Goal: Information Seeking & Learning: Stay updated

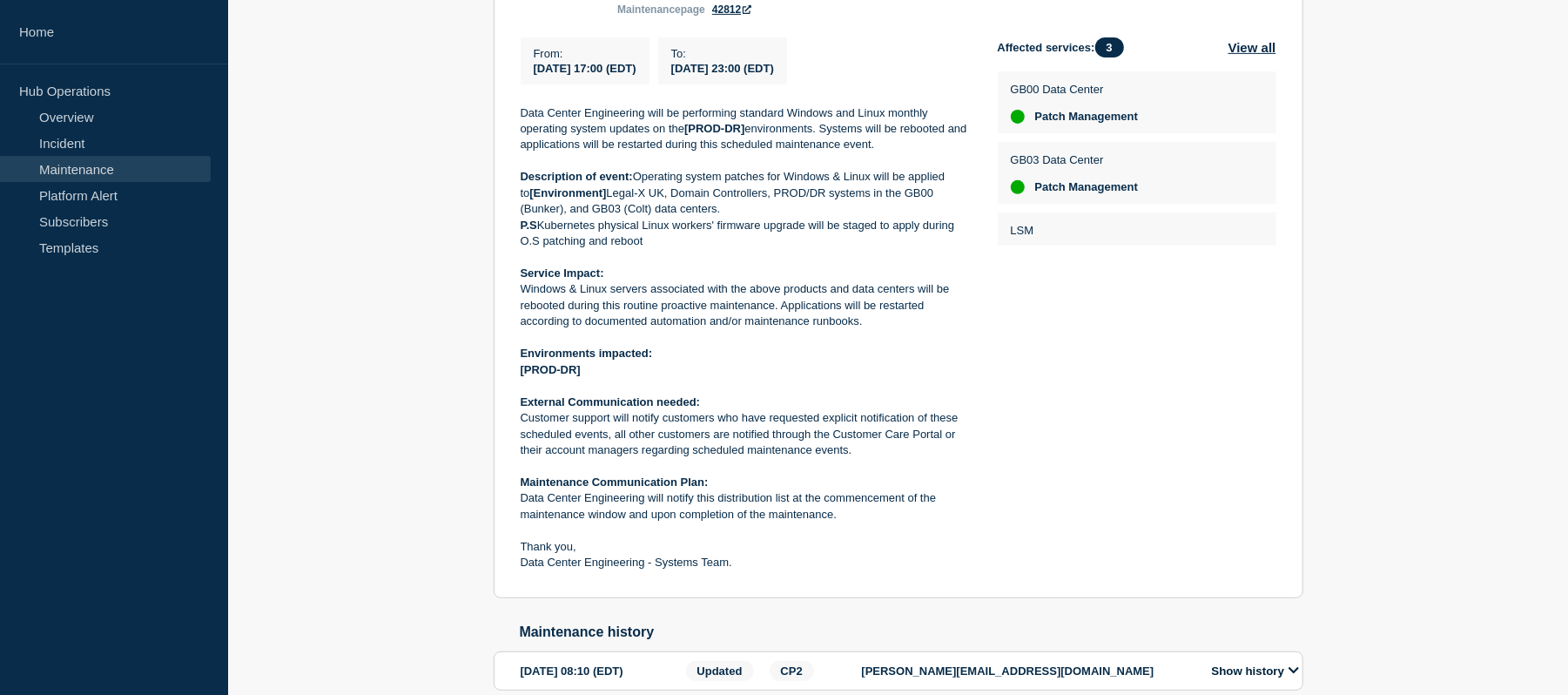
scroll to position [492, 0]
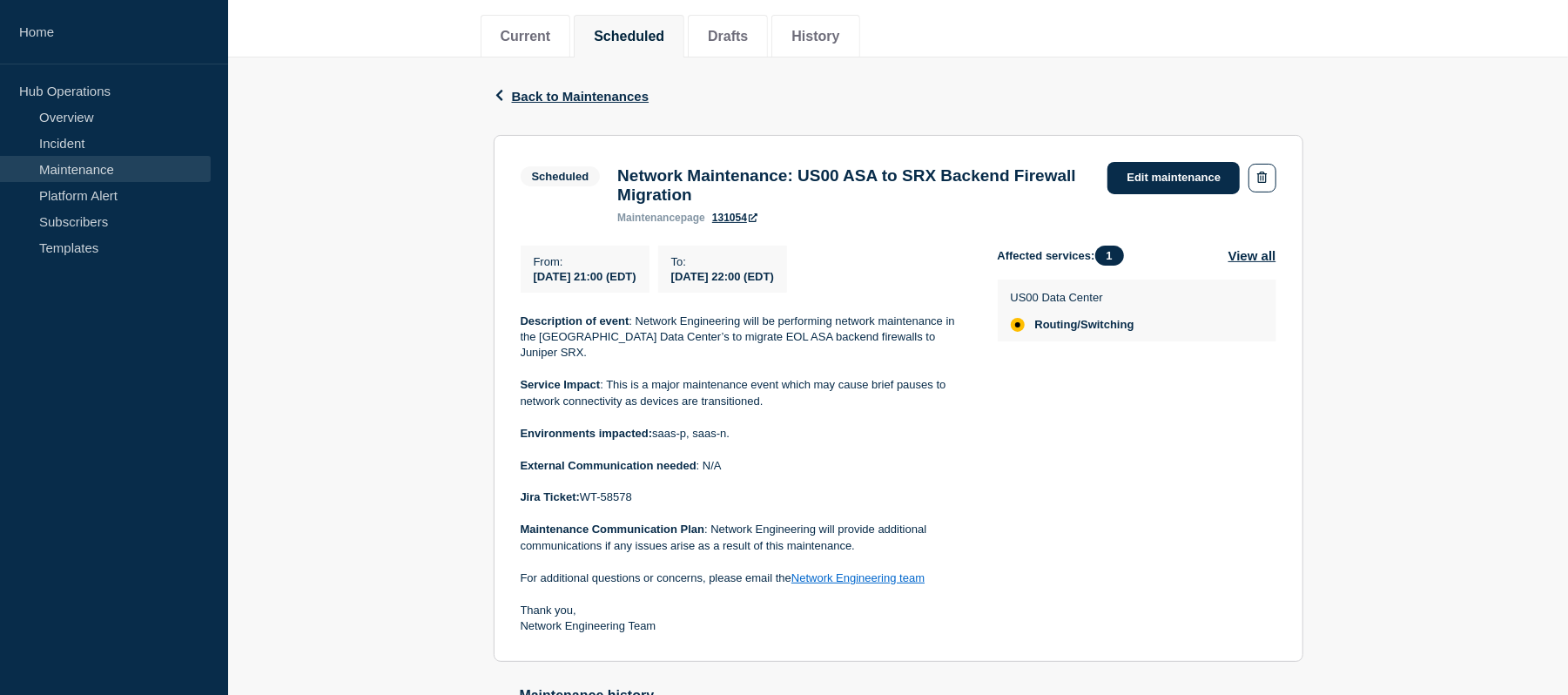
scroll to position [214, 0]
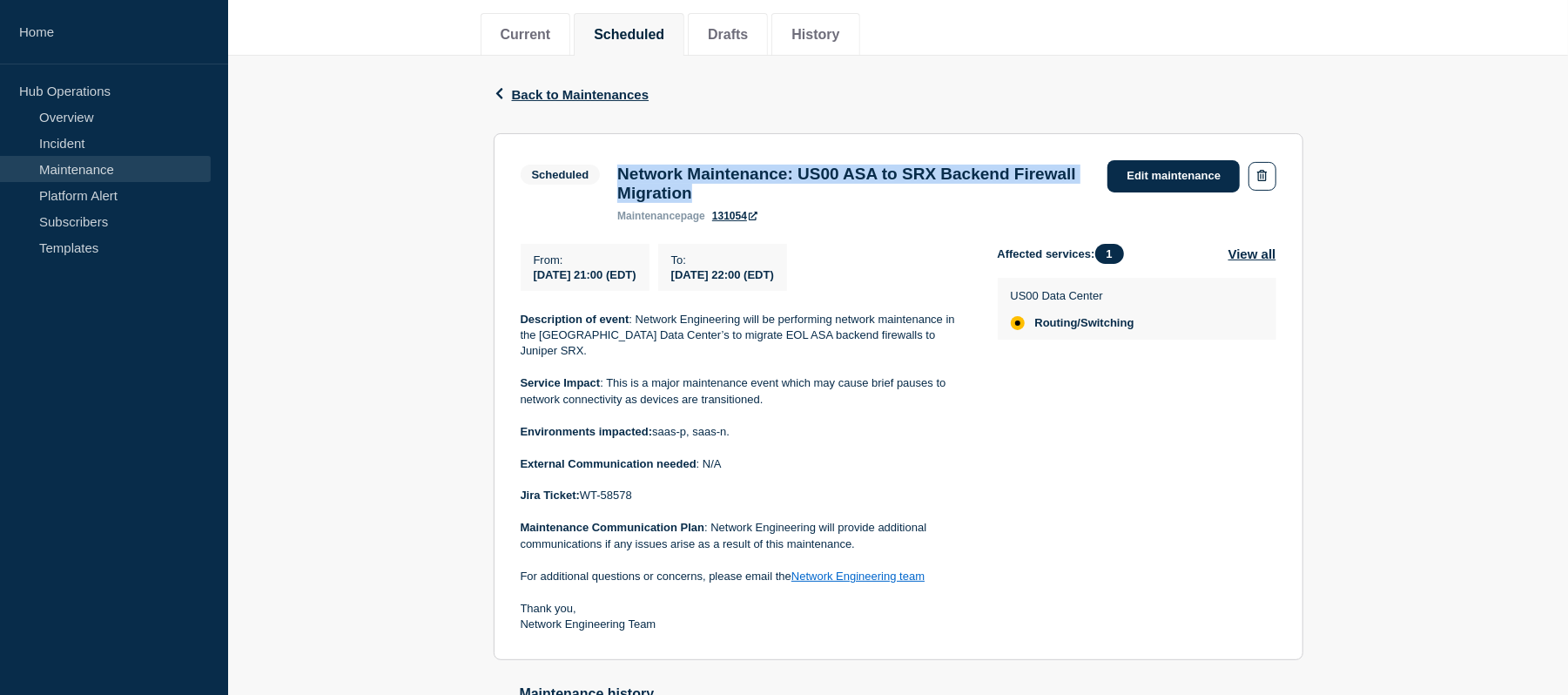
drag, startPoint x: 837, startPoint y: 195, endPoint x: 624, endPoint y: 172, distance: 214.2
click at [624, 172] on h3 "Network Maintenance: US00 ASA to SRX Backend Firewall Migration" at bounding box center [853, 183] width 472 height 38
copy h3 "Network Maintenance: US00 ASA to SRX Backend Firewall Migration"
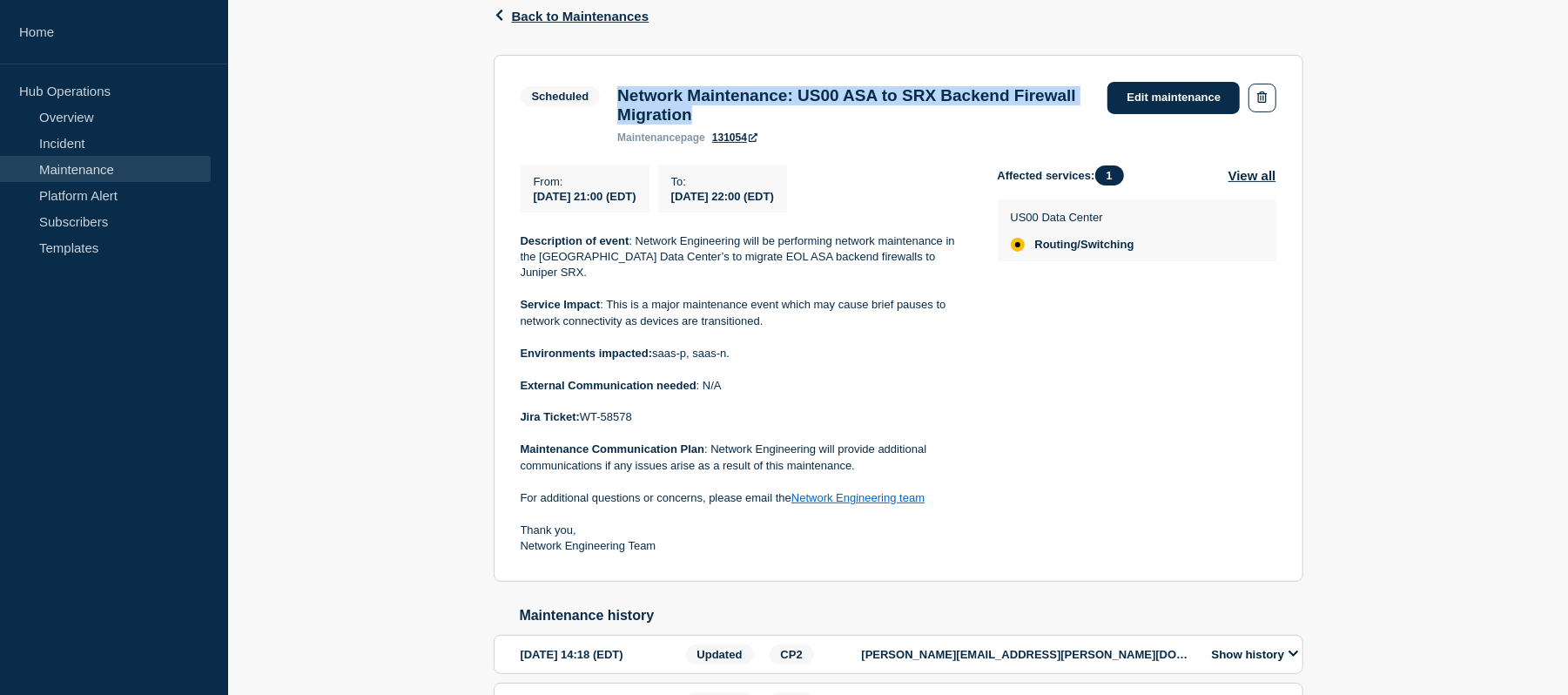
scroll to position [314, 0]
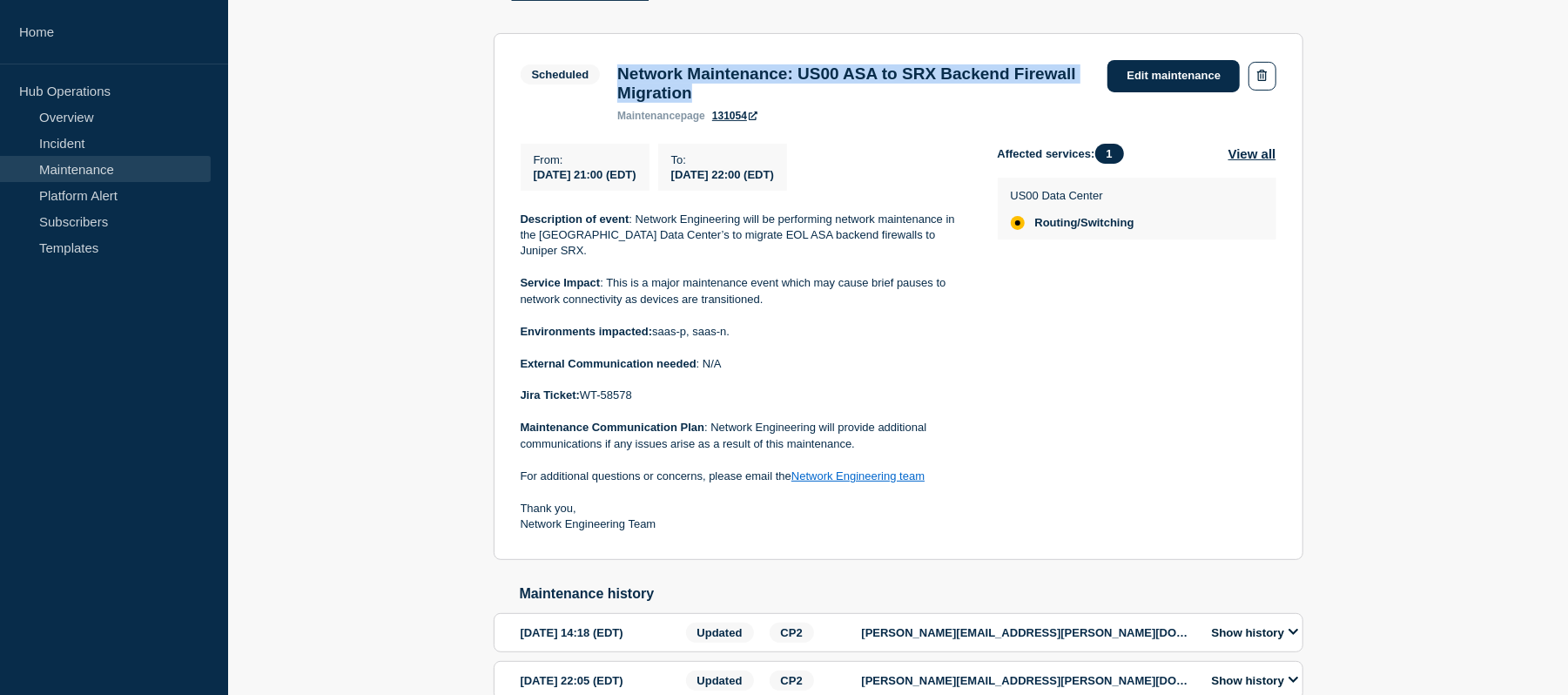
drag, startPoint x: 687, startPoint y: 182, endPoint x: 529, endPoint y: 184, distance: 158.0
click at [529, 184] on div "From : 2025-09-20 21:00 (EDT)" at bounding box center [584, 167] width 129 height 47
copy span "[DATE] 21:00 (EDT)"
drag, startPoint x: 862, startPoint y: 182, endPoint x: 706, endPoint y: 182, distance: 156.0
click at [706, 182] on div "To : 2025-09-20 22:00 (EDT)" at bounding box center [722, 167] width 129 height 47
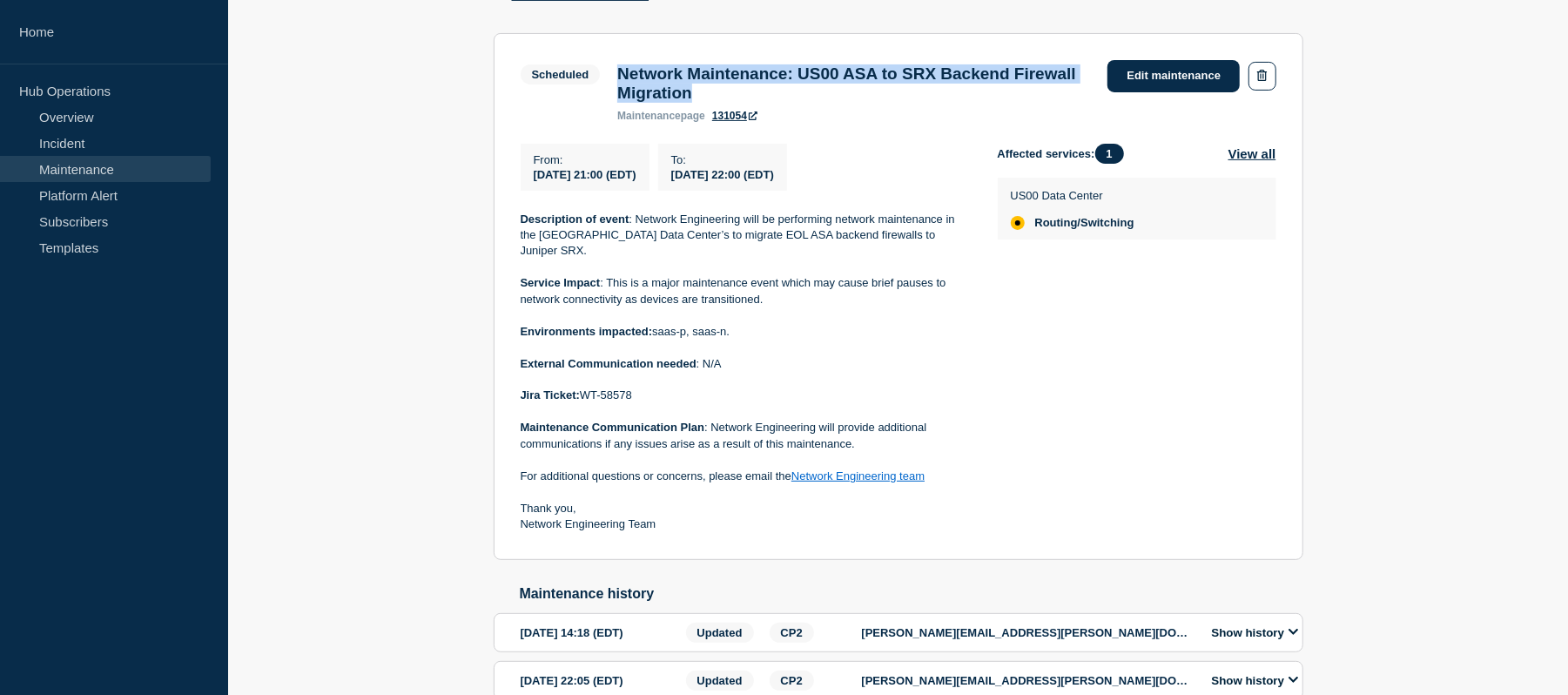
copy span "2025-09-20 22:00 (EDT)"
drag, startPoint x: 801, startPoint y: 106, endPoint x: 617, endPoint y: 75, distance: 186.6
click at [617, 75] on div "Network Maintenance: US00 ASA to SRX Backend Firewall Migration maintenance pag…" at bounding box center [854, 94] width 490 height 58
copy h3 "Network Maintenance: US00 ASA to SRX Backend Firewall Migration"
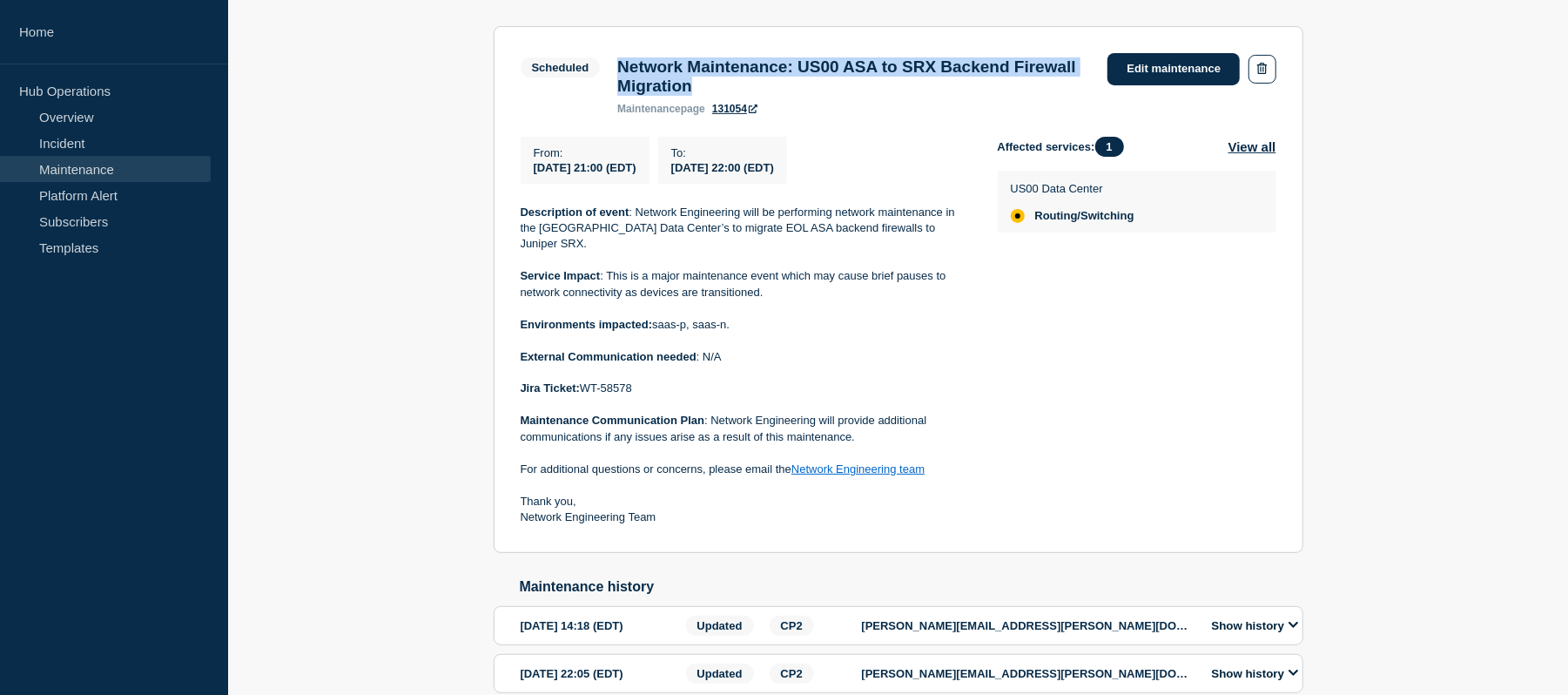
scroll to position [322, 0]
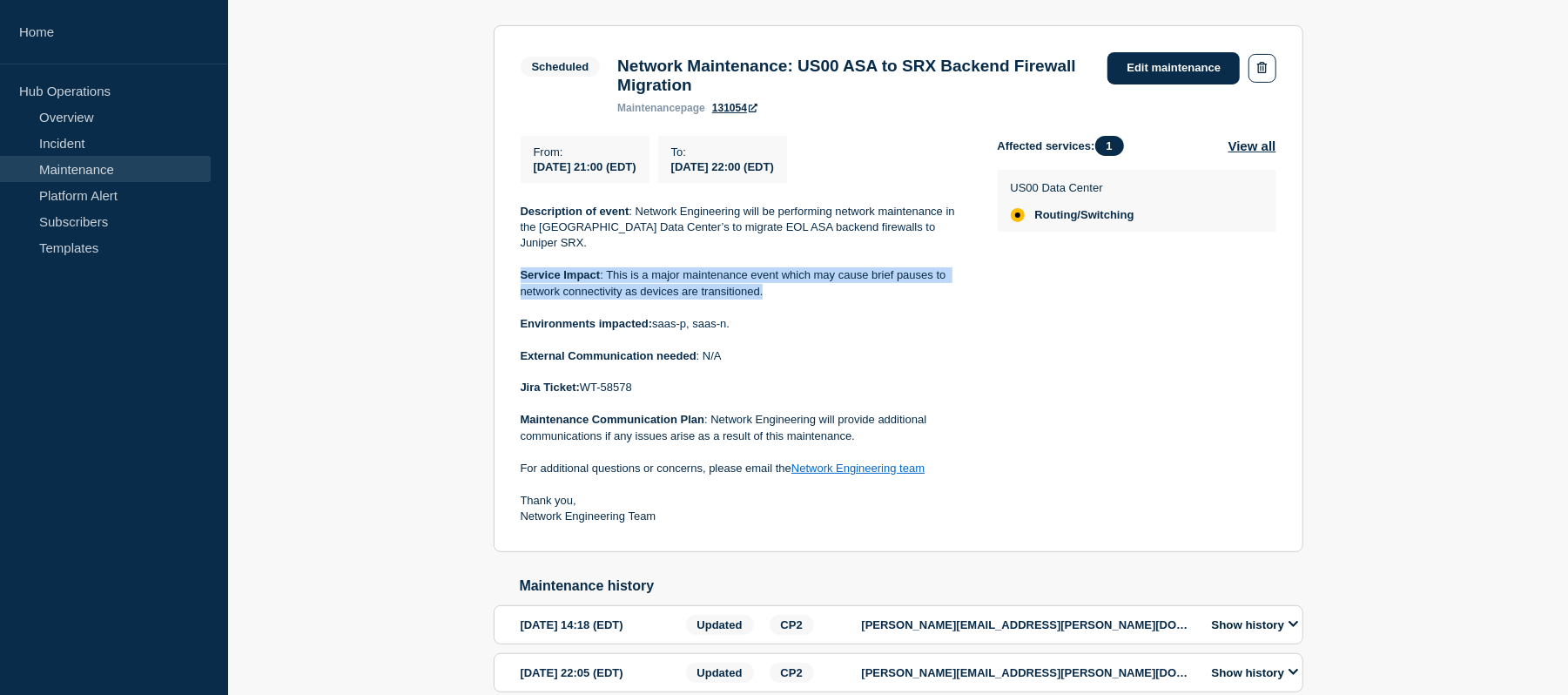
drag, startPoint x: 784, startPoint y: 291, endPoint x: 502, endPoint y: 268, distance: 282.9
click at [502, 268] on section "Scheduled Network Maintenance: US00 ASA to SRX Backend Firewall Migration maint…" at bounding box center [898, 288] width 809 height 527
copy p "Service Impact : This is a major maintenance event which may cause brief pauses…"
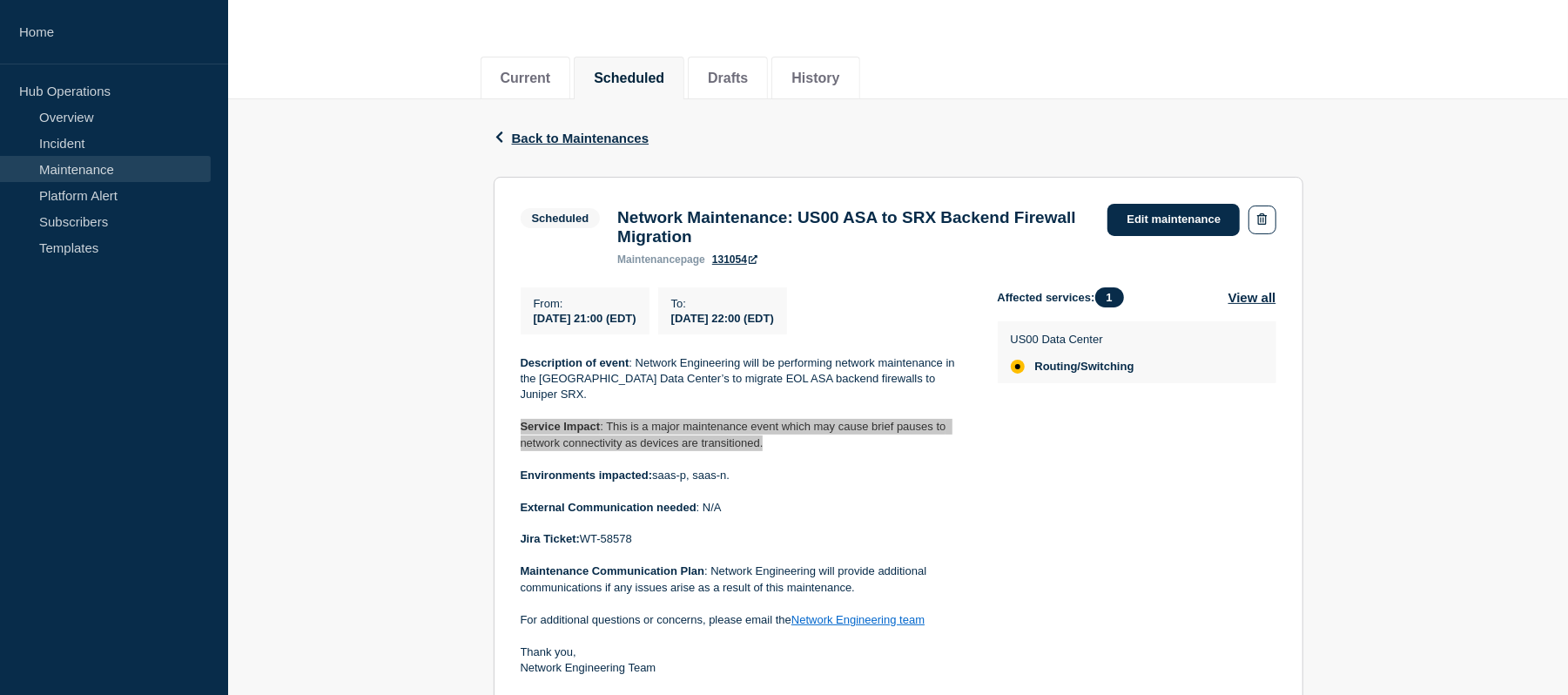
scroll to position [0, 0]
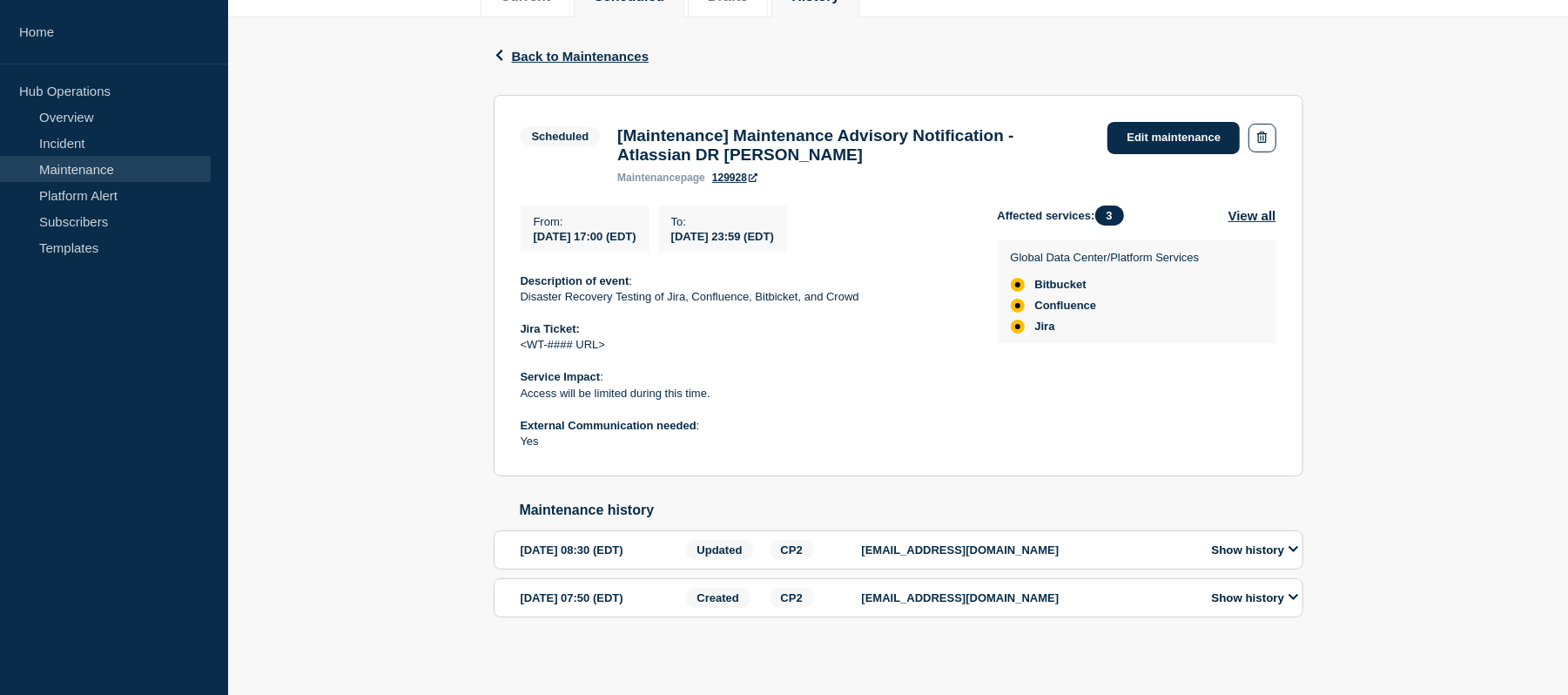
scroll to position [255, 0]
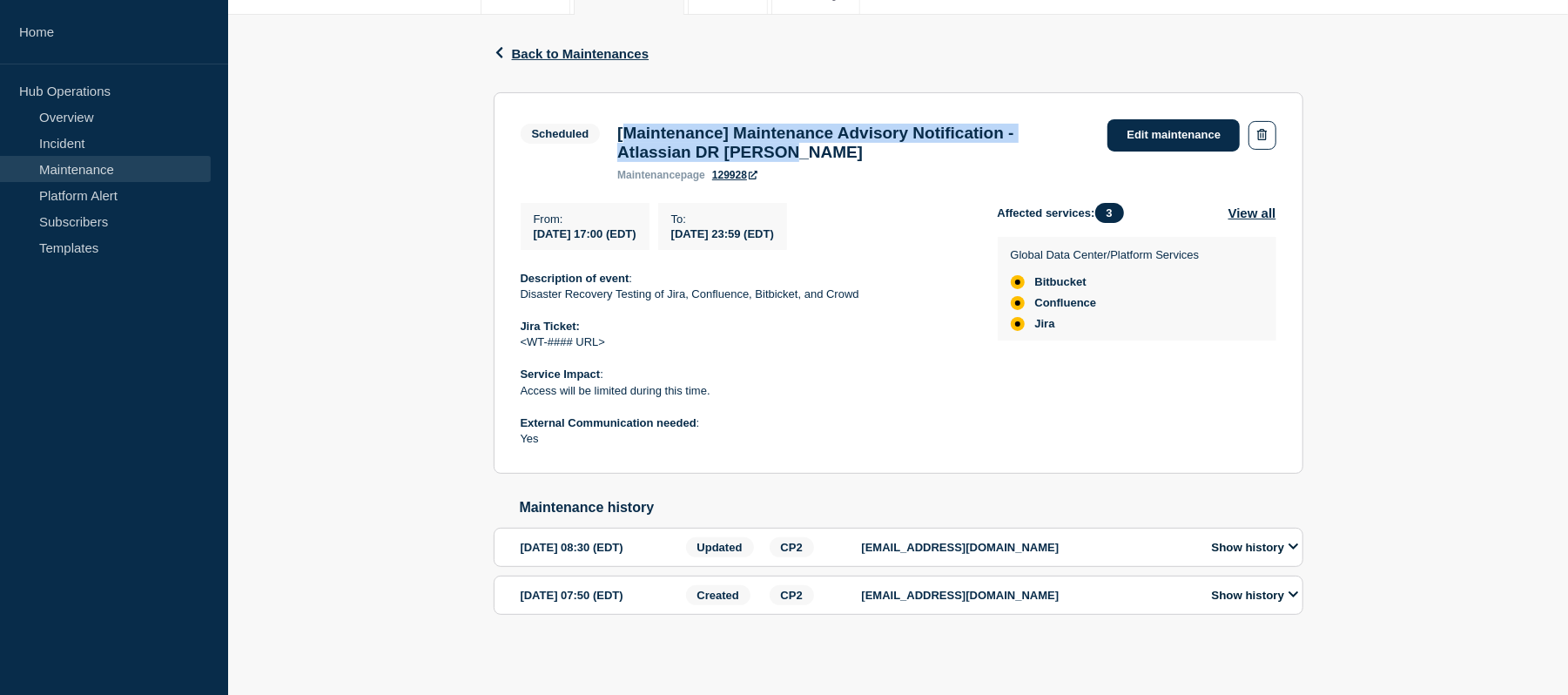
drag, startPoint x: 820, startPoint y: 154, endPoint x: 624, endPoint y: 130, distance: 197.5
click at [624, 130] on h3 "[Maintenance] Maintenance Advisory Notification - Atlassian DR [PERSON_NAME]" at bounding box center [853, 143] width 472 height 38
click at [846, 138] on h3 "[Maintenance] Maintenance Advisory Notification - Atlassian DR [PERSON_NAME]" at bounding box center [853, 143] width 472 height 38
click at [813, 157] on h3 "[Maintenance] Maintenance Advisory Notification - Atlassian DR [PERSON_NAME]" at bounding box center [853, 143] width 472 height 38
